Goal: Transaction & Acquisition: Purchase product/service

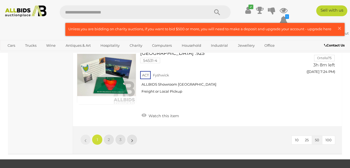
scroll to position [4284, 0]
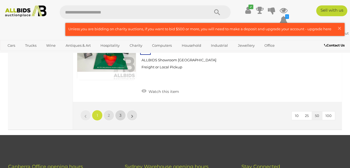
click at [120, 113] on span "3" at bounding box center [120, 115] width 2 height 5
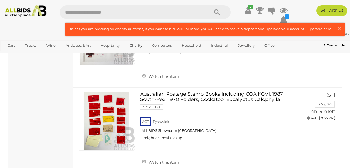
scroll to position [1405, 0]
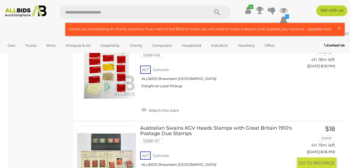
click at [328, 160] on span "BID PAGE" at bounding box center [323, 163] width 21 height 6
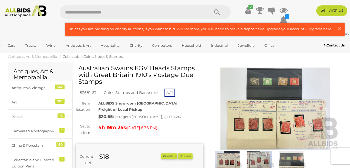
click at [269, 93] on img at bounding box center [275, 108] width 128 height 82
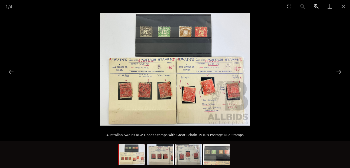
click at [315, 5] on button "Zoom in" at bounding box center [315, 6] width 13 height 13
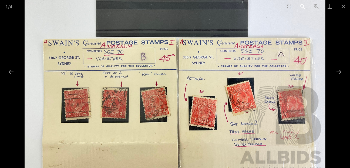
click at [301, 4] on button "Zoom out" at bounding box center [302, 6] width 13 height 13
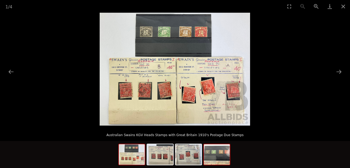
click at [219, 150] on img at bounding box center [217, 154] width 26 height 20
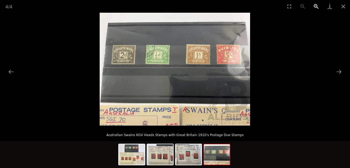
click at [316, 5] on button "Zoom in" at bounding box center [315, 6] width 13 height 13
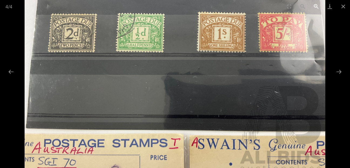
click at [316, 5] on button "Zoom in" at bounding box center [315, 6] width 13 height 13
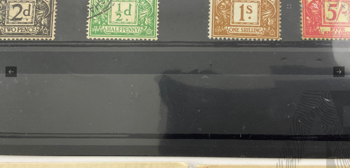
click at [314, 4] on button "Zoom in" at bounding box center [315, 6] width 13 height 13
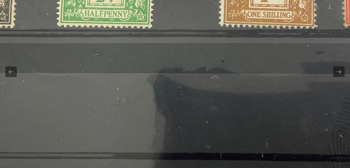
click at [301, 4] on button "Zoom out" at bounding box center [302, 6] width 13 height 13
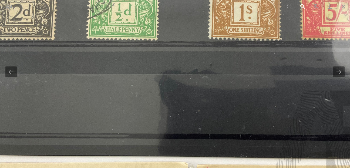
click at [301, 4] on button "Zoom out" at bounding box center [302, 6] width 13 height 13
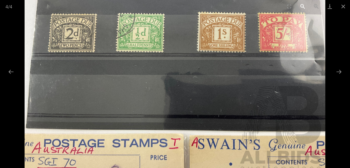
click at [301, 4] on button "Zoom out" at bounding box center [302, 6] width 13 height 13
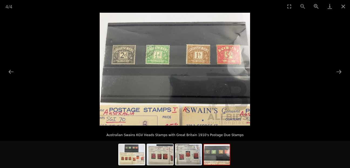
click at [301, 4] on div "4 / 4" at bounding box center [175, 6] width 350 height 13
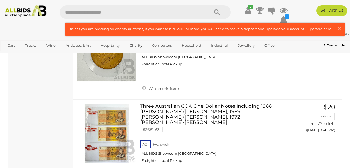
scroll to position [1744, 0]
